Goal: Check status: Check status

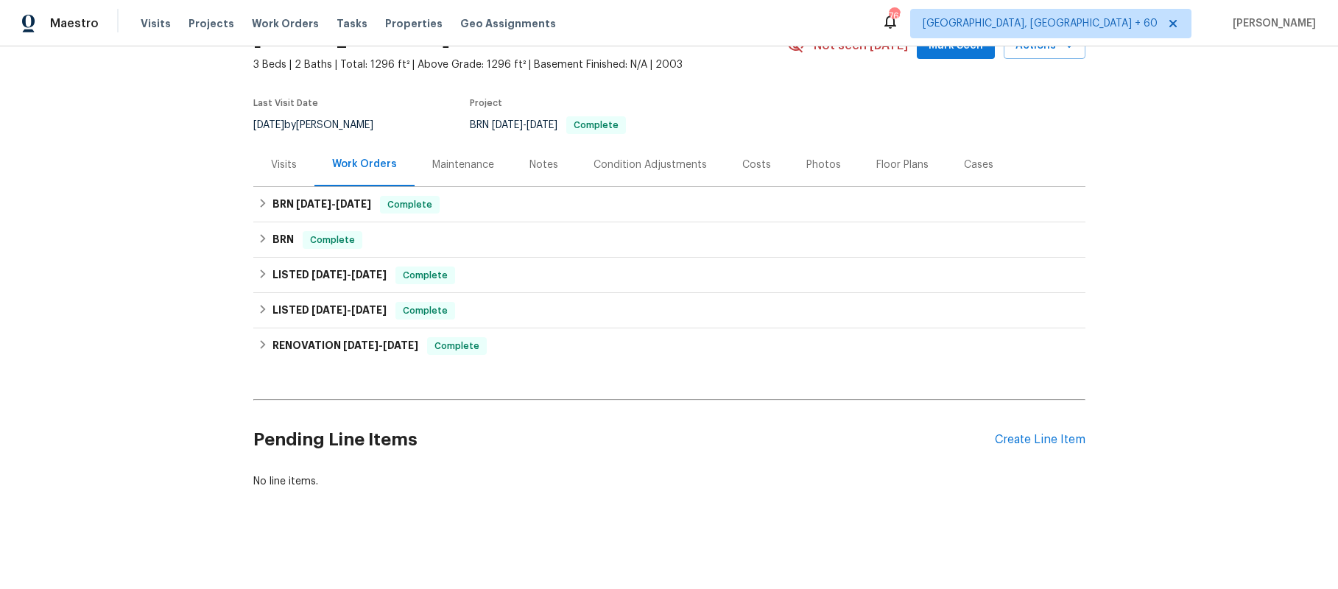
scroll to position [110, 0]
click at [258, 208] on icon at bounding box center [263, 203] width 10 height 10
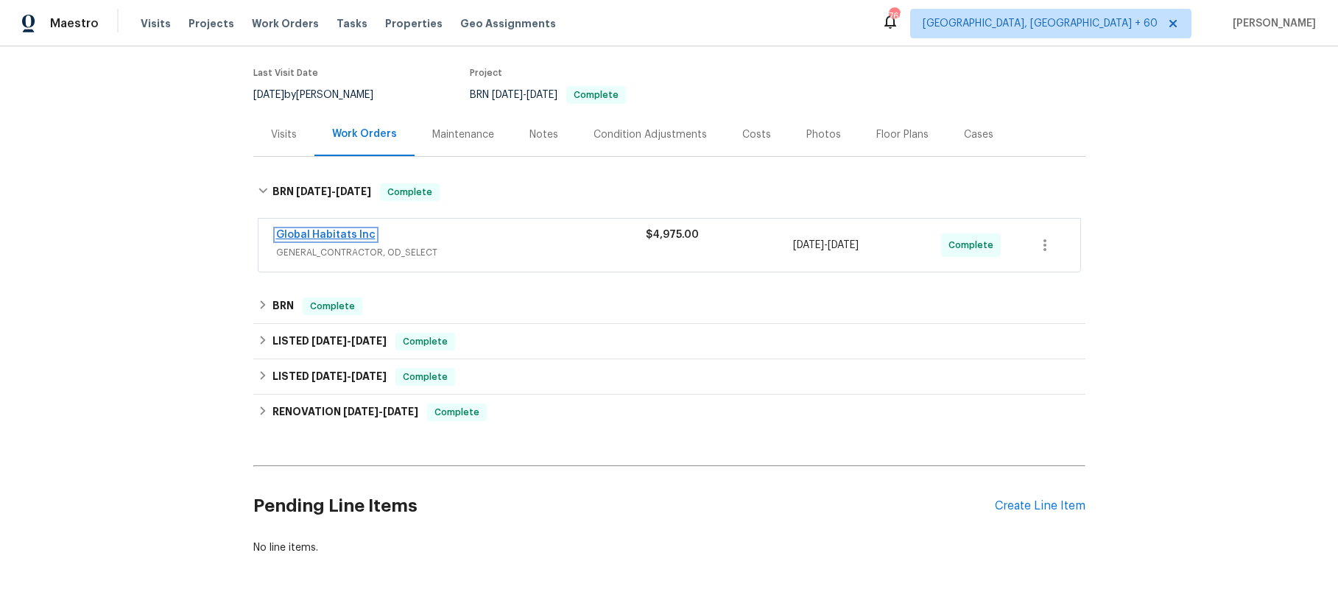
click at [361, 240] on link "Global Habitats Inc" at bounding box center [325, 235] width 99 height 10
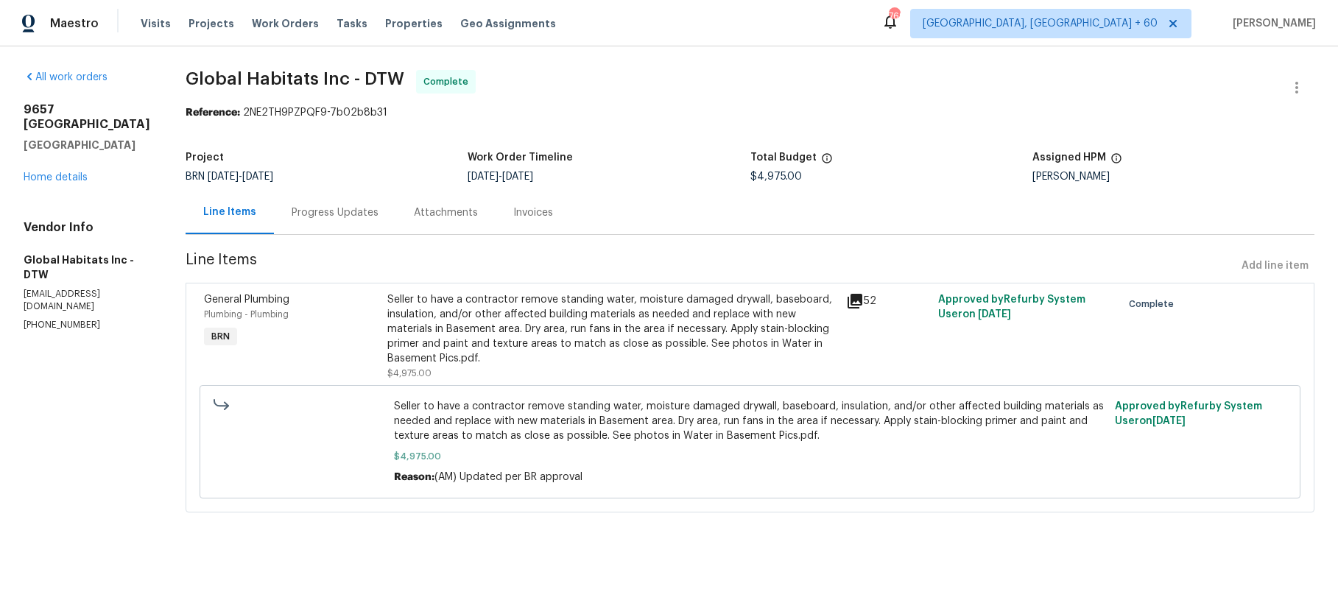
click at [553, 220] on div "Invoices" at bounding box center [533, 212] width 40 height 15
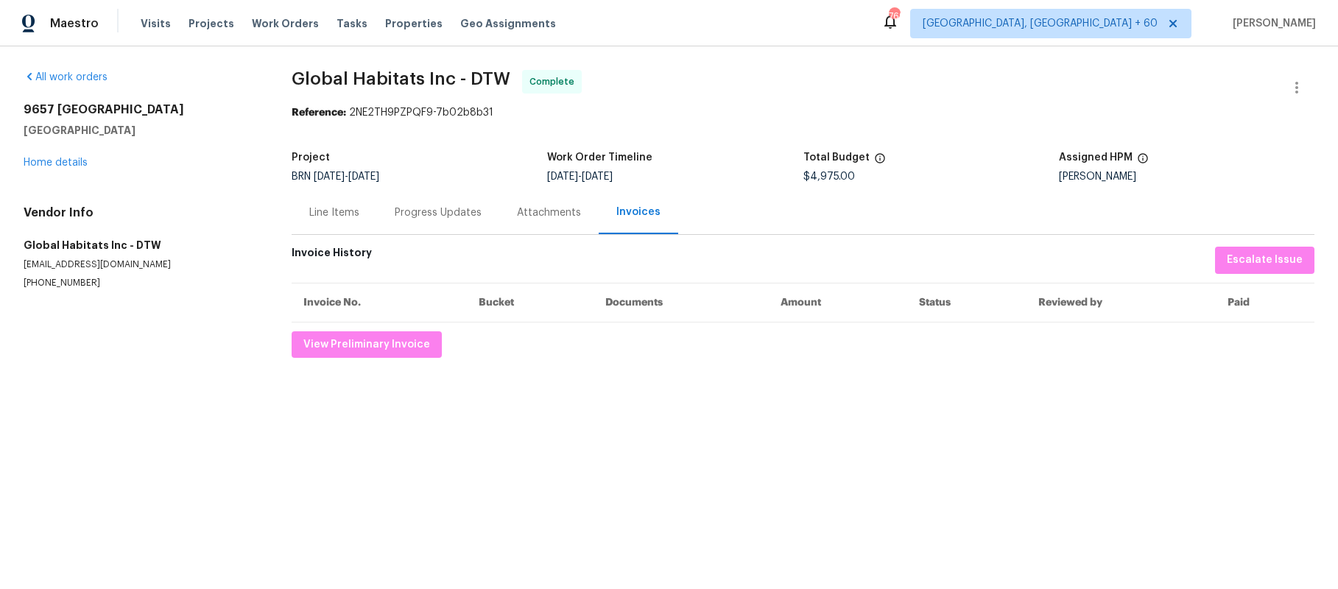
click at [581, 220] on div "Attachments" at bounding box center [549, 212] width 64 height 15
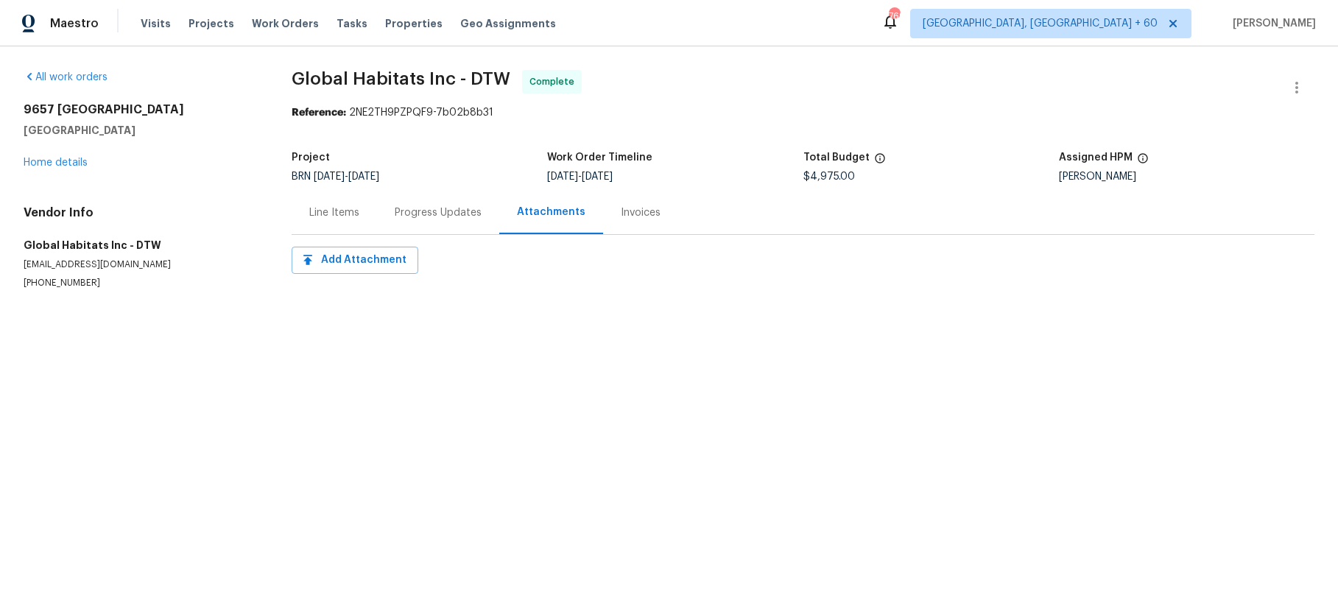
click at [468, 220] on div "Progress Updates" at bounding box center [438, 212] width 87 height 15
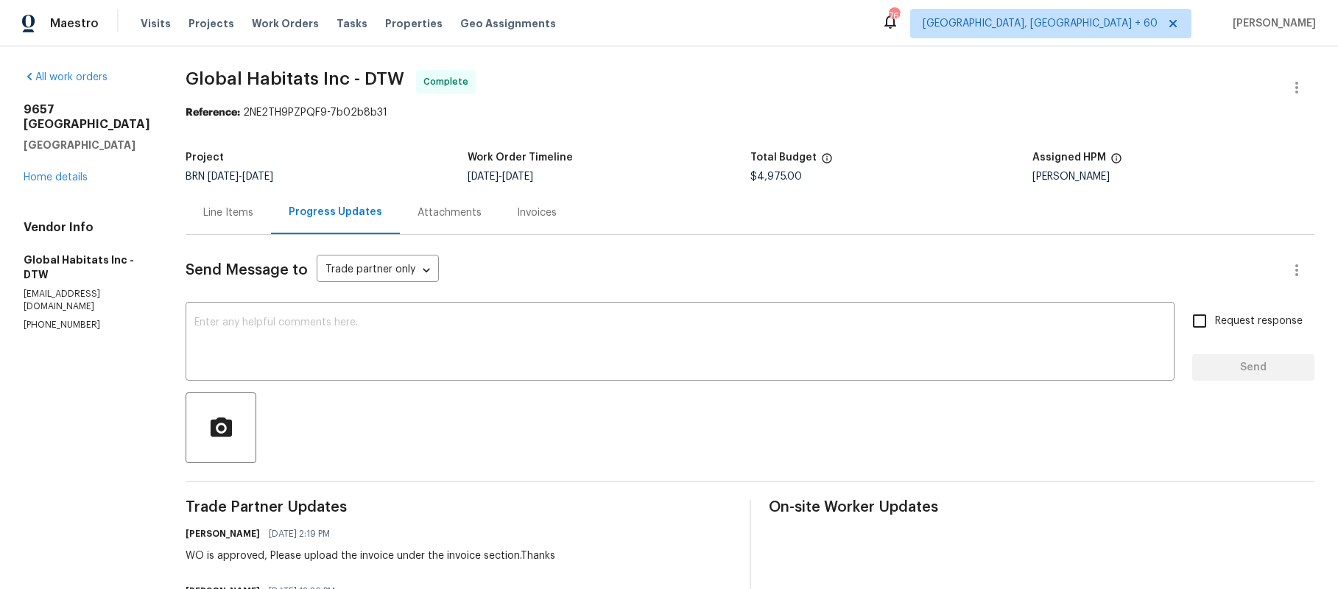
click at [242, 220] on div "Line Items" at bounding box center [228, 212] width 50 height 15
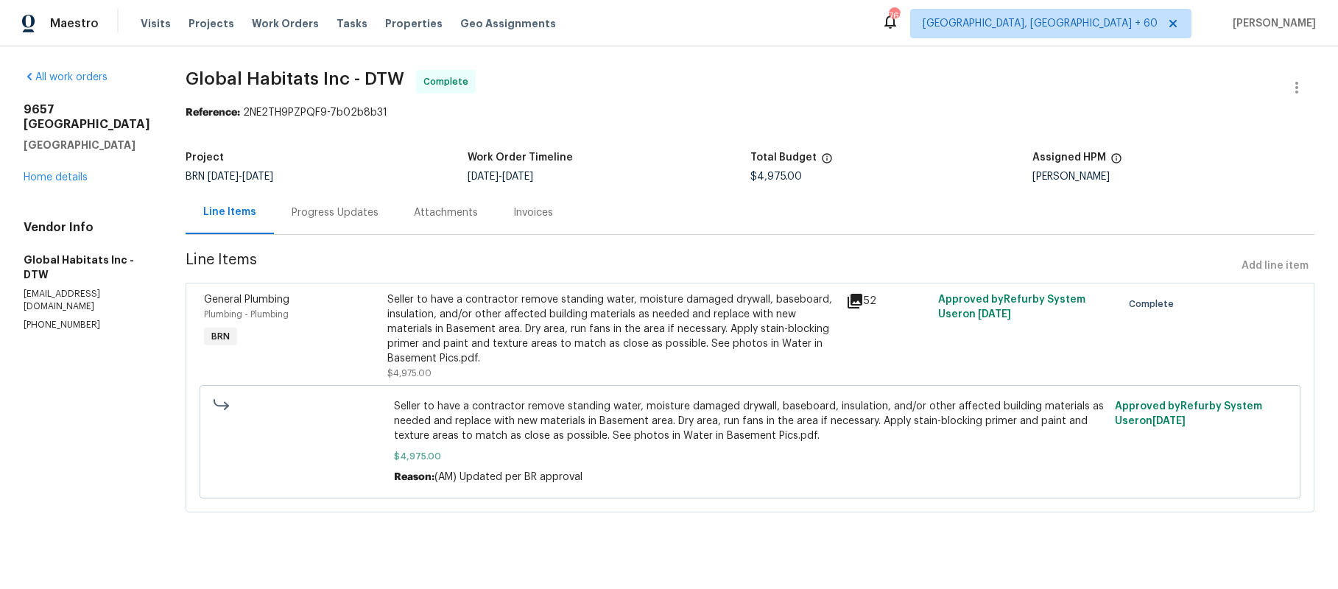
scroll to position [41, 0]
